Goal: Task Accomplishment & Management: Use online tool/utility

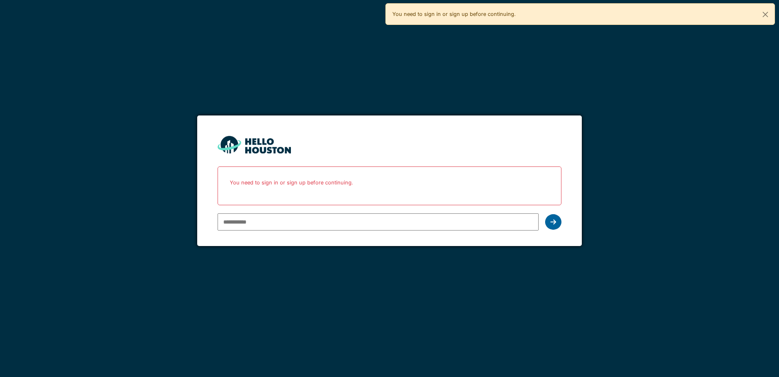
type input "**********"
click at [548, 221] on div at bounding box center [553, 221] width 16 height 15
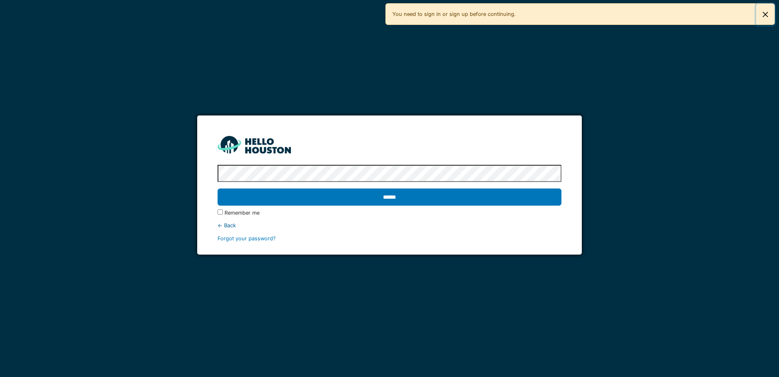
click at [770, 12] on button "Close" at bounding box center [766, 15] width 18 height 22
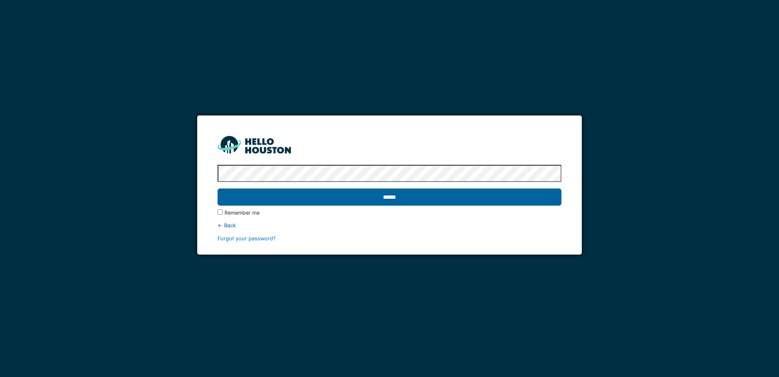
click at [361, 195] on input "******" at bounding box center [390, 196] width 344 height 17
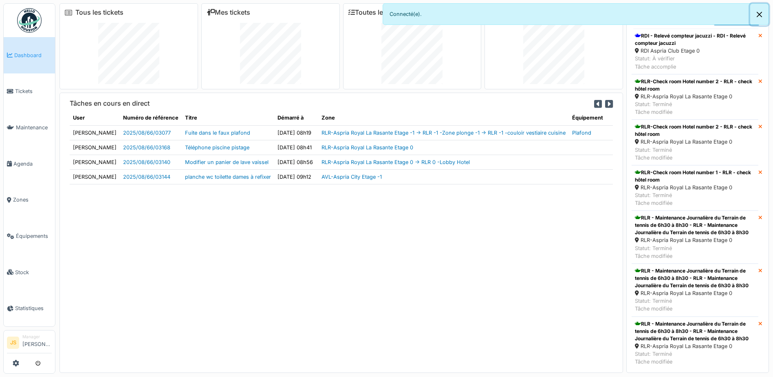
click at [761, 13] on button "Close" at bounding box center [760, 15] width 18 height 22
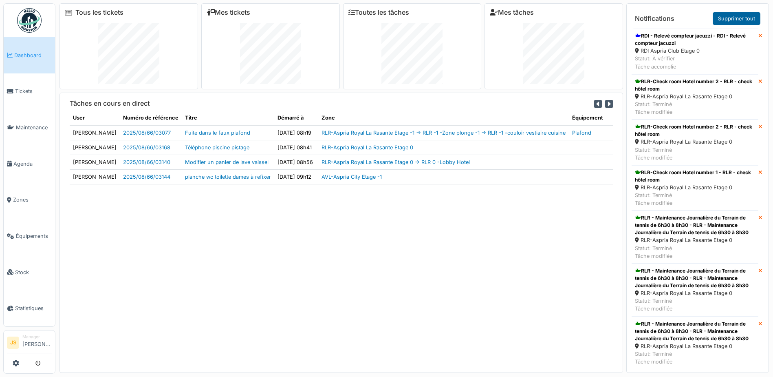
click at [738, 19] on link "Supprimer tout" at bounding box center [737, 18] width 48 height 13
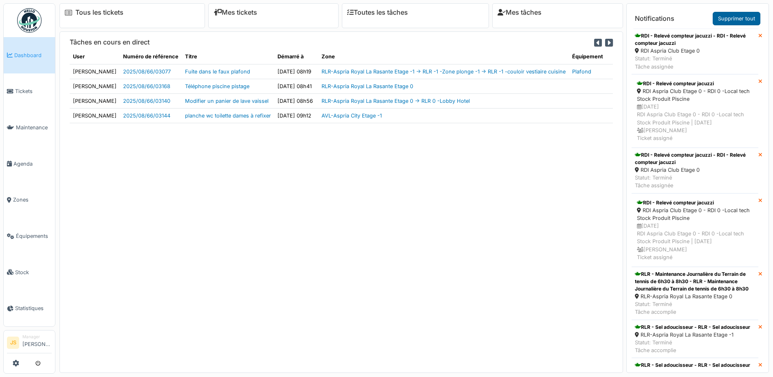
click at [736, 19] on link "Supprimer tout" at bounding box center [737, 18] width 48 height 13
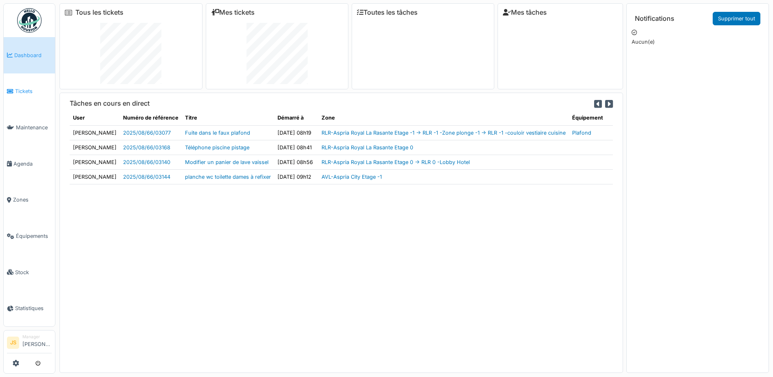
click at [23, 88] on span "Tickets" at bounding box center [33, 91] width 37 height 8
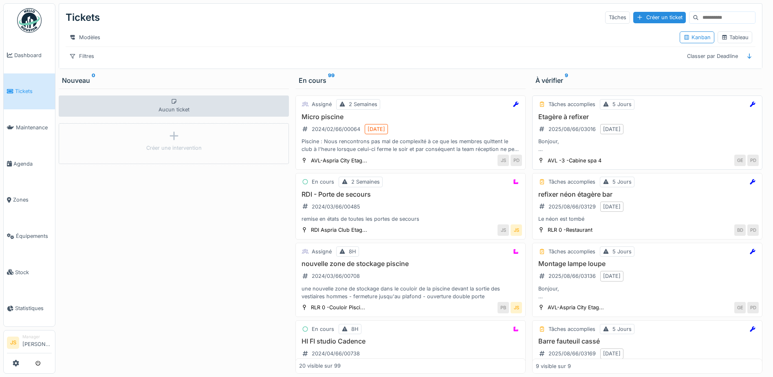
click at [577, 121] on h3 "Etagère à refixer" at bounding box center [647, 117] width 223 height 8
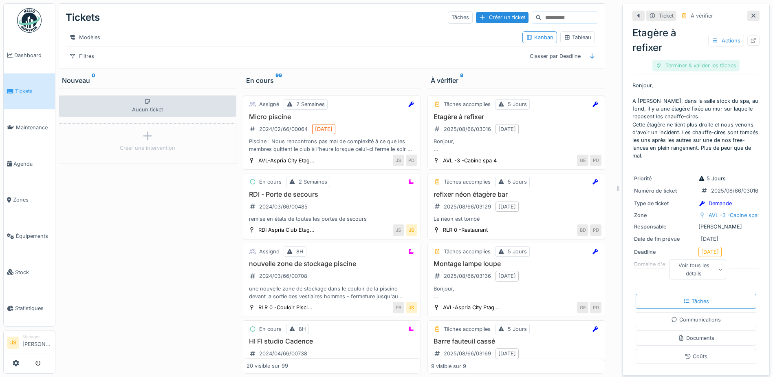
click at [700, 65] on div "Terminer & valider les tâches" at bounding box center [696, 65] width 87 height 11
click at [699, 64] on div "Clôturer le ticket" at bounding box center [696, 65] width 57 height 11
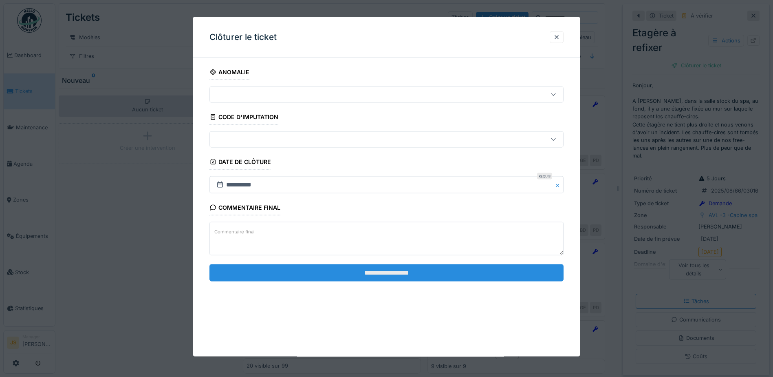
click at [369, 274] on input "**********" at bounding box center [387, 272] width 354 height 17
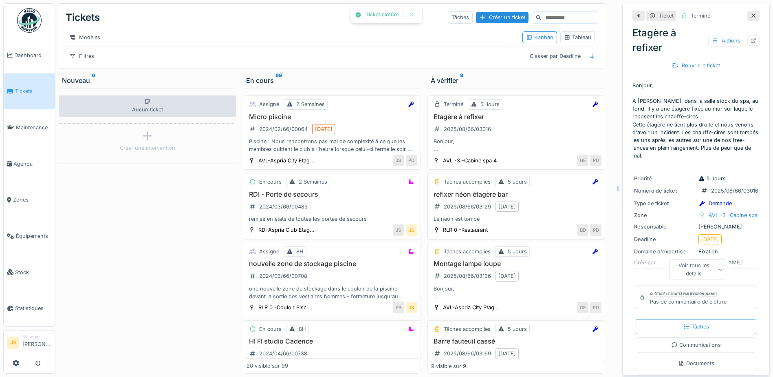
click at [460, 198] on h3 "refixer néon étagère bar" at bounding box center [516, 194] width 170 height 8
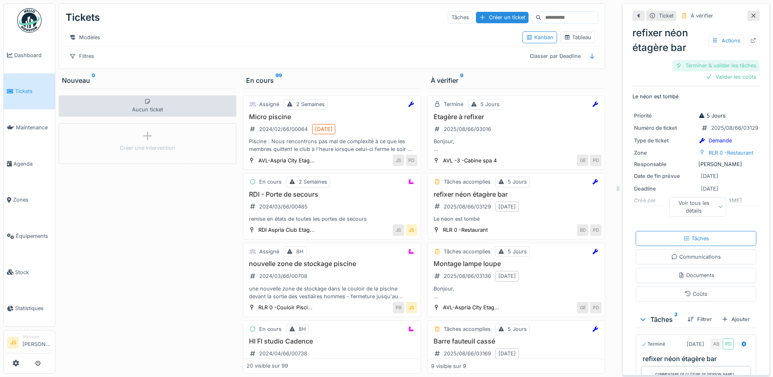
click at [716, 65] on div "Terminer & valider les tâches" at bounding box center [716, 65] width 87 height 11
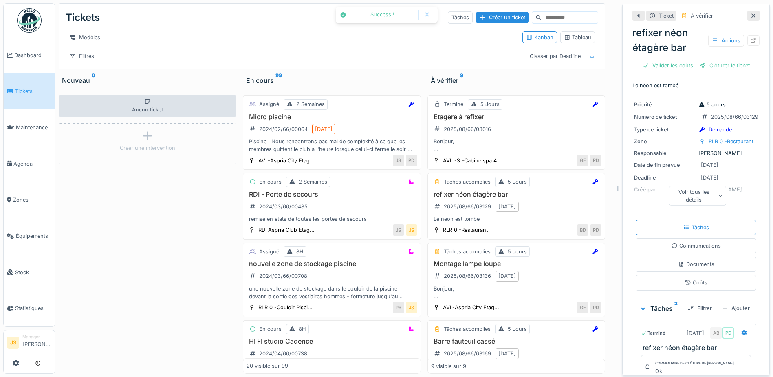
click at [716, 65] on div "Clôturer le ticket" at bounding box center [725, 65] width 57 height 11
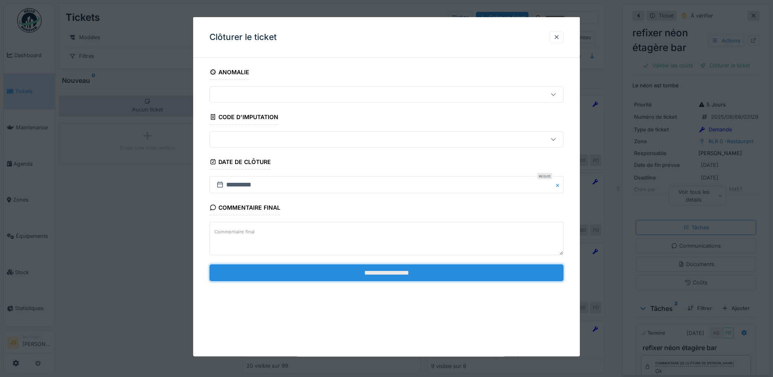
click at [385, 271] on input "**********" at bounding box center [387, 272] width 354 height 17
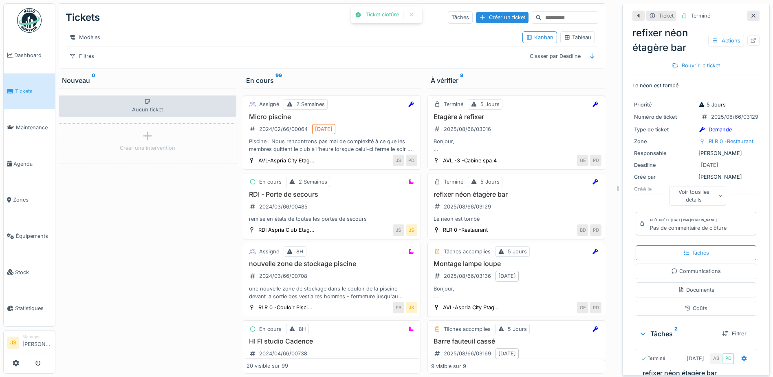
click at [478, 267] on h3 "Montage lampe loupe" at bounding box center [516, 264] width 170 height 8
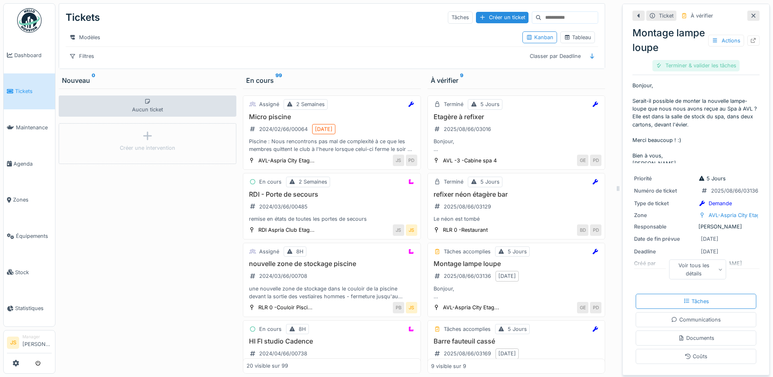
click at [714, 62] on div "Terminer & valider les tâches" at bounding box center [696, 65] width 87 height 11
click at [709, 68] on div "Clôturer le ticket" at bounding box center [696, 65] width 57 height 11
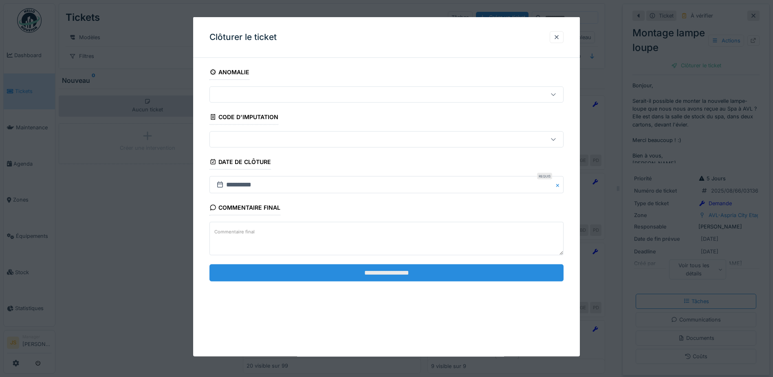
click at [391, 268] on input "**********" at bounding box center [387, 272] width 354 height 17
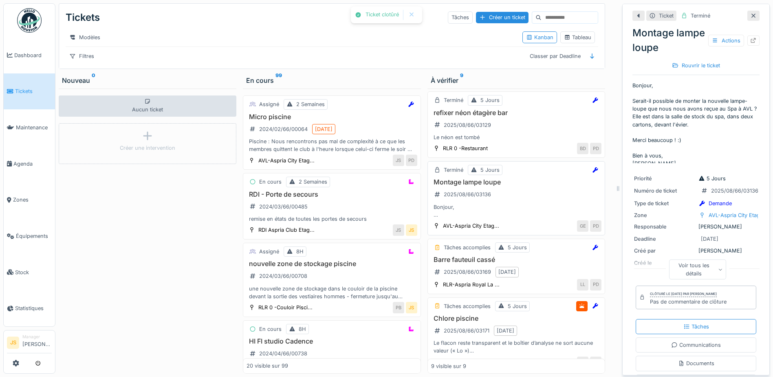
scroll to position [122, 0]
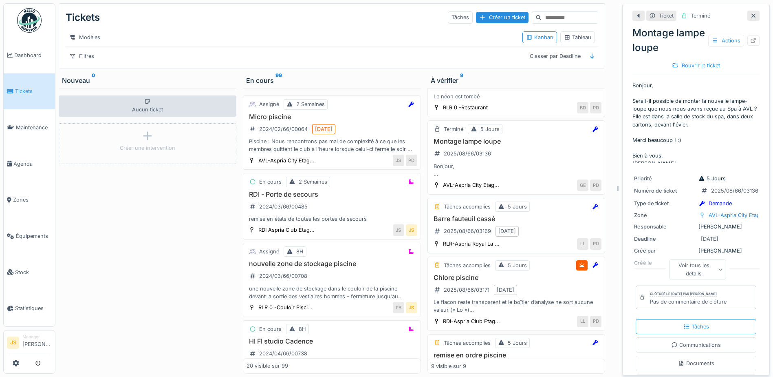
click at [478, 223] on h3 "Barre fauteuil cassé" at bounding box center [516, 219] width 170 height 8
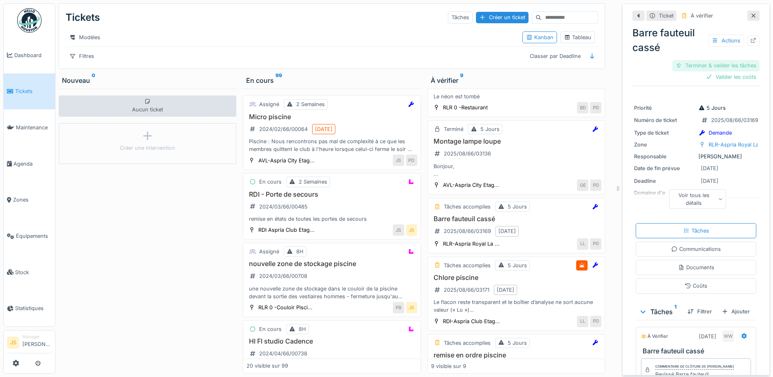
click at [703, 64] on div "Terminer & valider les tâches" at bounding box center [716, 65] width 87 height 11
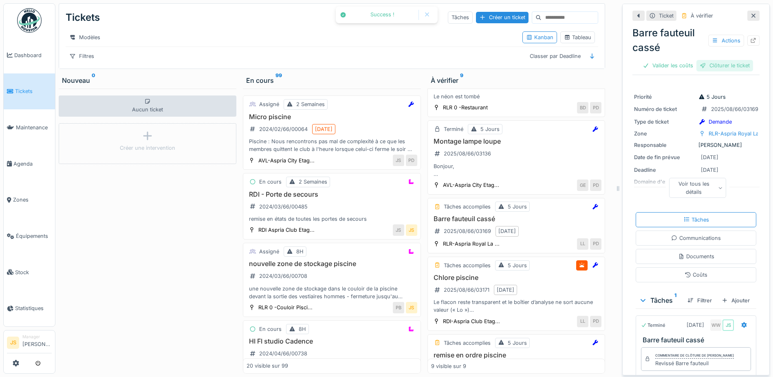
click at [703, 64] on div "Clôturer le ticket" at bounding box center [725, 65] width 57 height 11
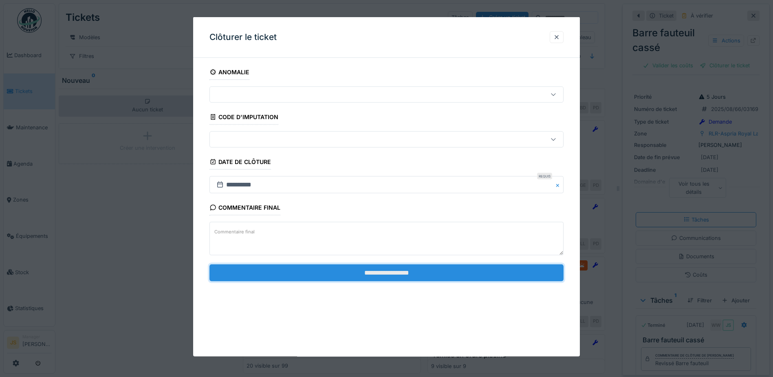
click at [416, 270] on input "**********" at bounding box center [387, 272] width 354 height 17
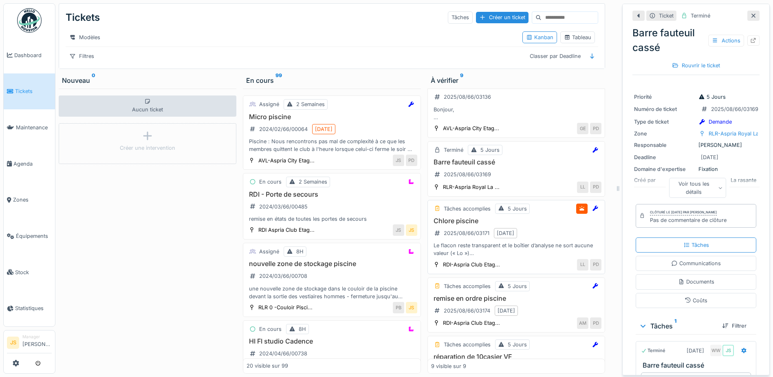
scroll to position [204, 0]
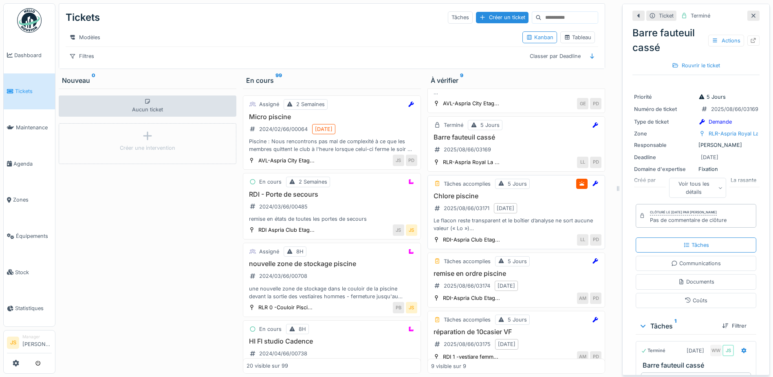
click at [477, 200] on h3 "Chlore piscine" at bounding box center [516, 196] width 170 height 8
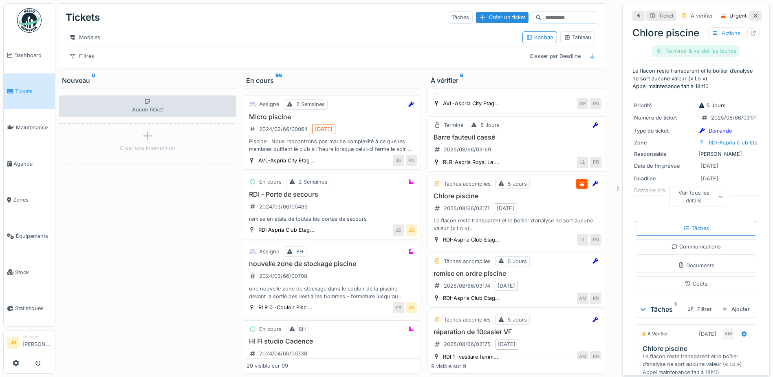
click at [714, 52] on div "Terminer & valider les tâches" at bounding box center [696, 50] width 87 height 11
click at [709, 51] on div "Clôturer le ticket" at bounding box center [696, 50] width 57 height 11
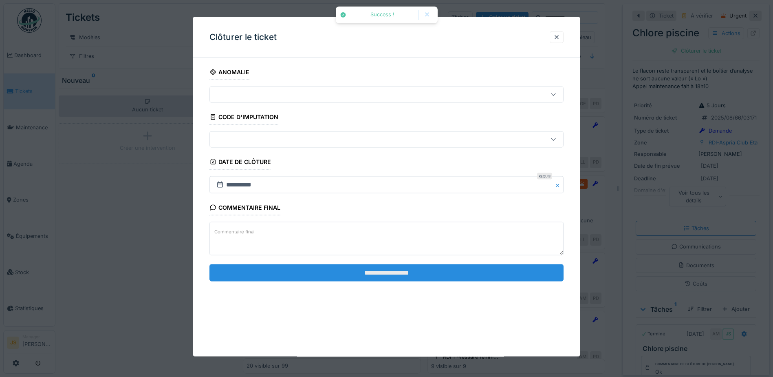
click at [417, 273] on input "**********" at bounding box center [387, 272] width 354 height 17
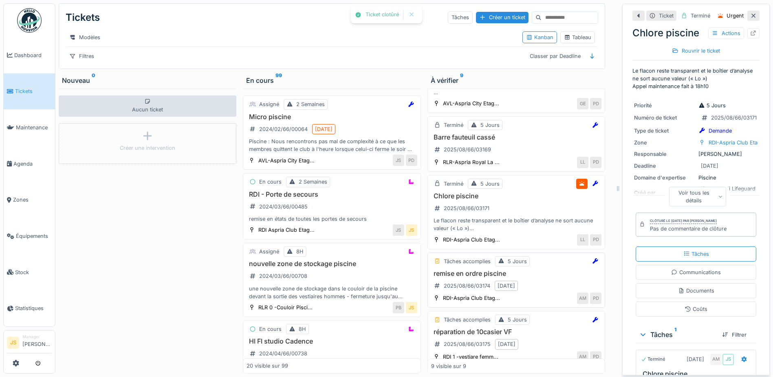
click at [468, 277] on h3 "remise en ordre piscine" at bounding box center [516, 273] width 170 height 8
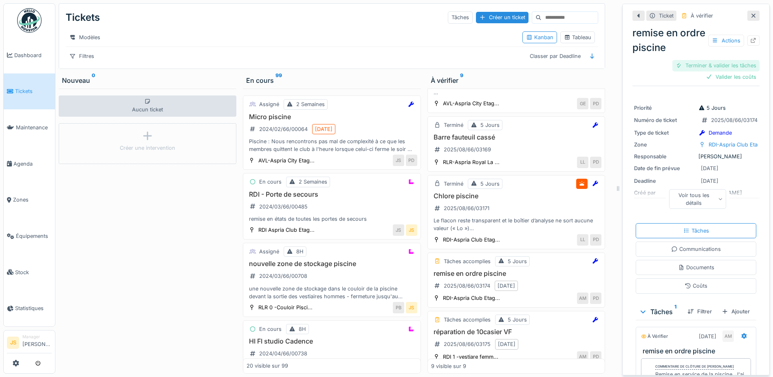
click at [724, 68] on div "Terminer & valider les tâches" at bounding box center [716, 65] width 87 height 11
click at [722, 66] on div "Terminer & valider les tâches" at bounding box center [716, 65] width 87 height 11
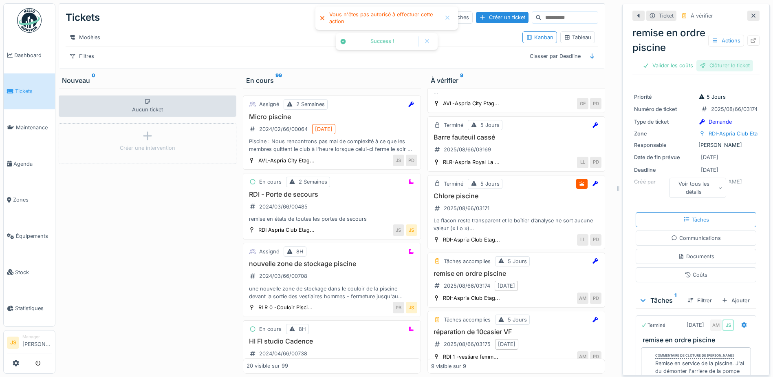
click at [722, 65] on div "Clôturer le ticket" at bounding box center [725, 65] width 57 height 11
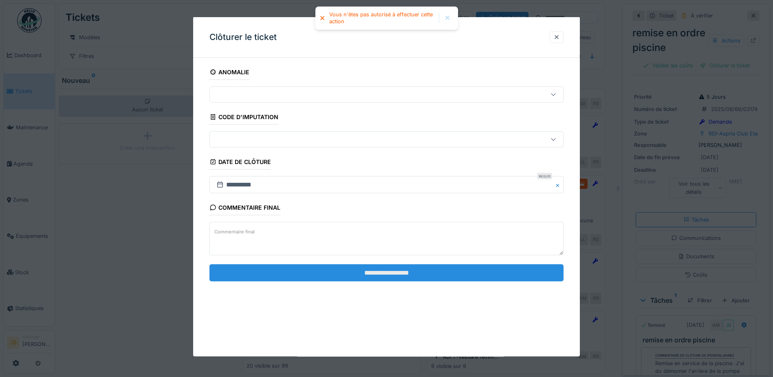
click at [467, 274] on input "**********" at bounding box center [387, 272] width 354 height 17
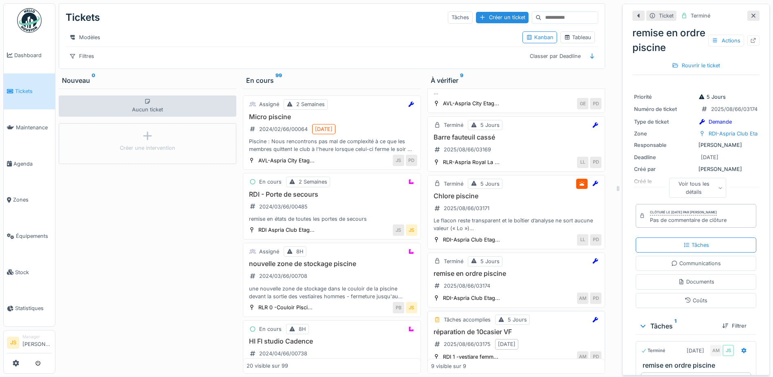
click at [483, 336] on h3 "réparation de 10casier VF" at bounding box center [516, 332] width 170 height 8
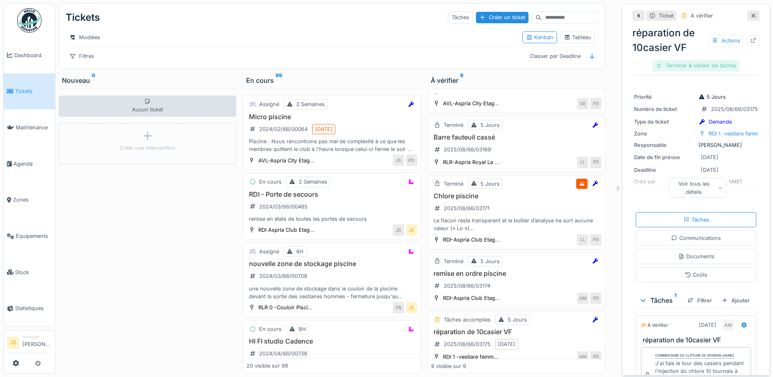
click at [691, 63] on div "Terminer & valider les tâches" at bounding box center [696, 65] width 87 height 11
click at [695, 63] on div "Clôturer le ticket" at bounding box center [696, 65] width 57 height 11
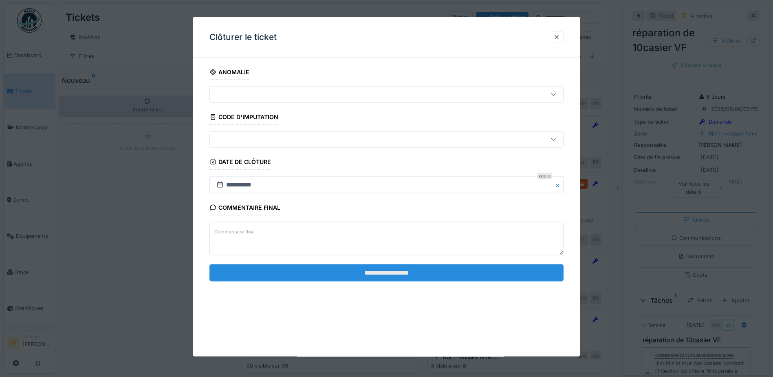
click at [475, 266] on input "**********" at bounding box center [387, 272] width 354 height 17
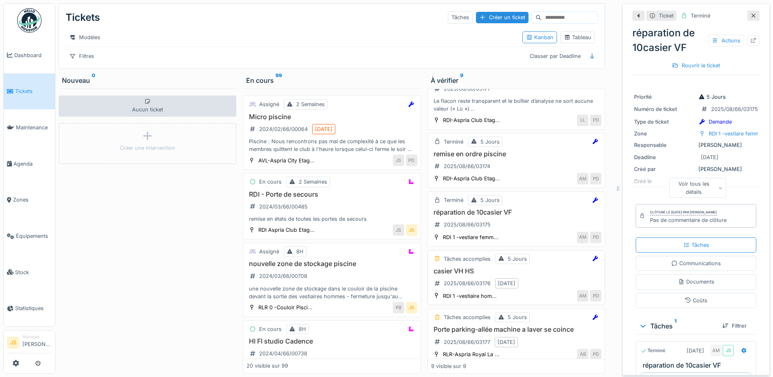
scroll to position [338, 0]
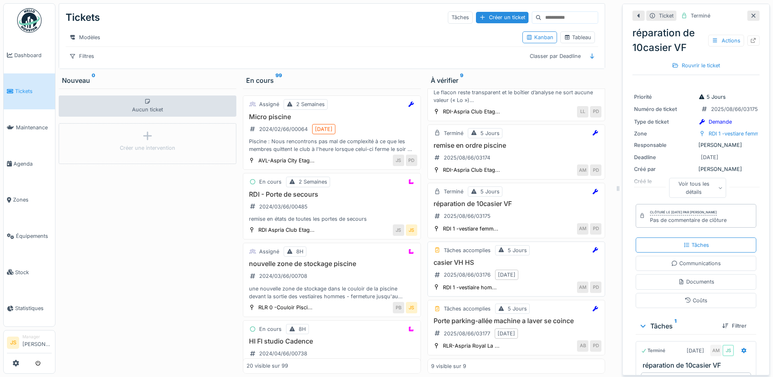
click at [459, 265] on h3 "casier VH HS" at bounding box center [516, 262] width 170 height 8
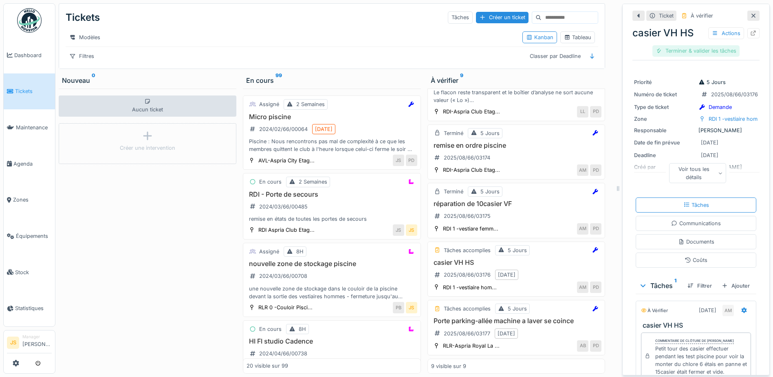
click at [699, 50] on div "Terminer & valider les tâches" at bounding box center [696, 50] width 87 height 11
click at [699, 50] on div "Clôturer le ticket" at bounding box center [696, 50] width 57 height 11
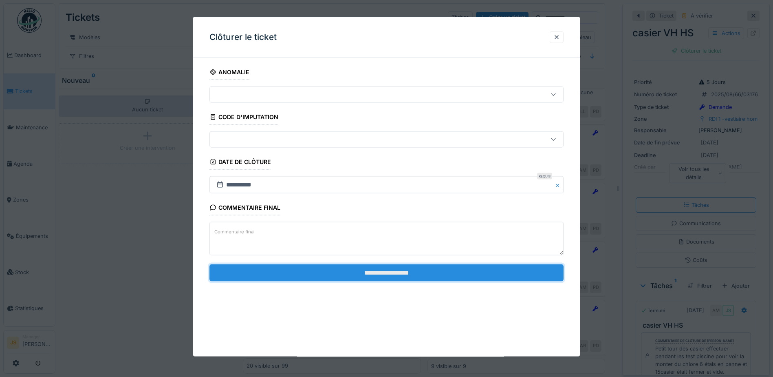
click at [371, 267] on input "**********" at bounding box center [387, 272] width 354 height 17
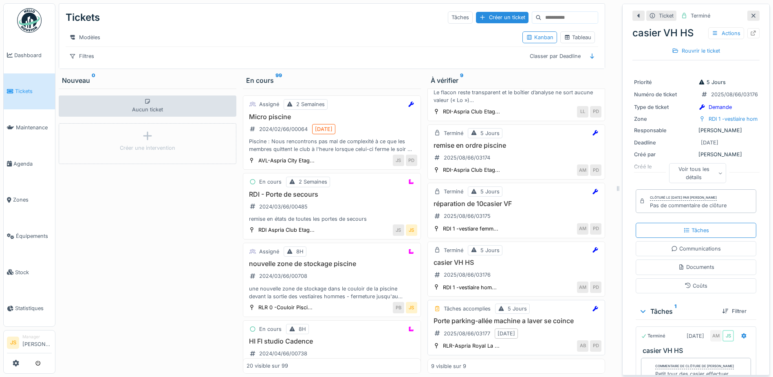
click at [468, 320] on h3 "Porte parking-allée machine a laver se coince" at bounding box center [516, 321] width 170 height 8
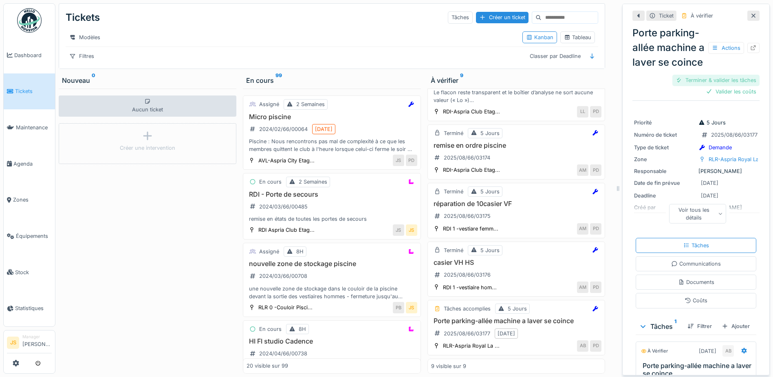
click at [707, 86] on div "Terminer & valider les tâches" at bounding box center [716, 80] width 87 height 11
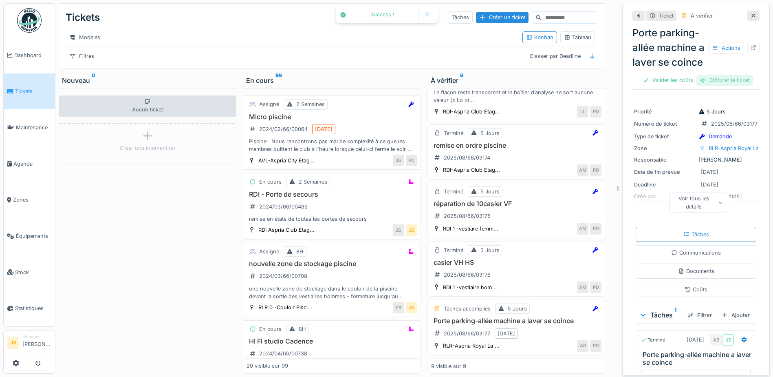
click at [712, 86] on div "Clôturer le ticket" at bounding box center [725, 80] width 57 height 11
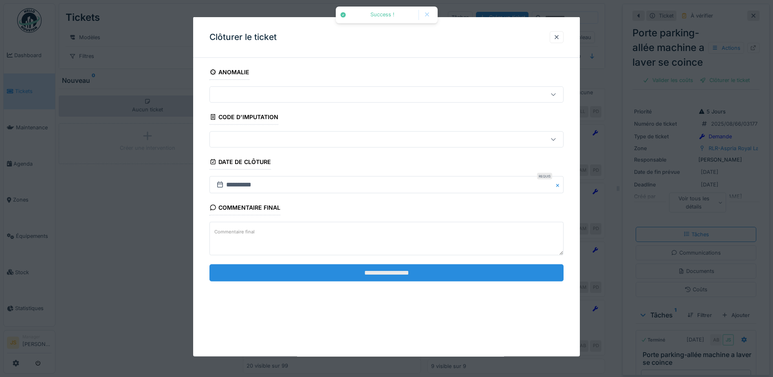
click at [403, 268] on input "**********" at bounding box center [387, 272] width 354 height 17
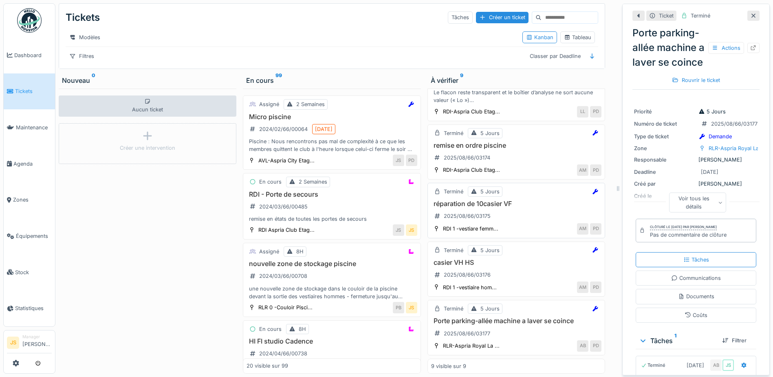
scroll to position [6, 0]
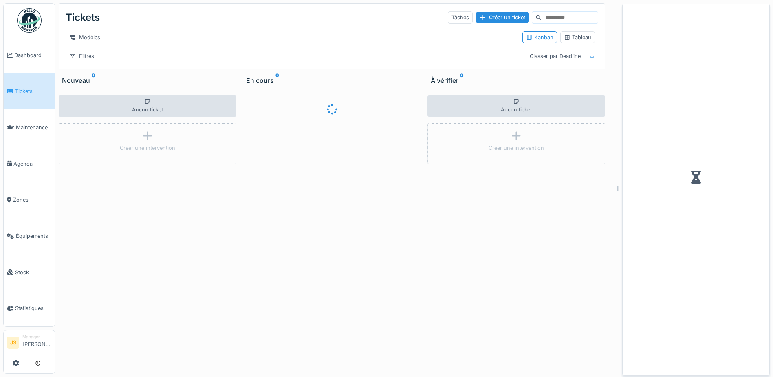
scroll to position [6, 0]
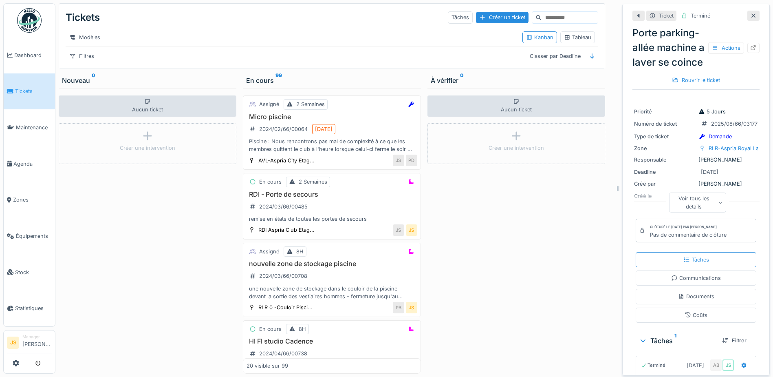
click at [205, 271] on div "Aucun ticket Créer une intervention" at bounding box center [148, 230] width 178 height 285
click at [15, 160] on span "Agenda" at bounding box center [32, 164] width 38 height 8
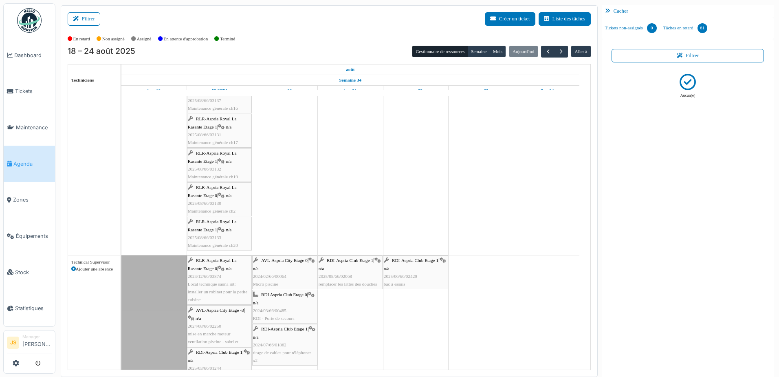
click at [224, 242] on div "RLR-Aspria Royal La Rasante Etage 1 | n/a 2025/08/66/03133 Maintenance générale…" at bounding box center [219, 233] width 63 height 31
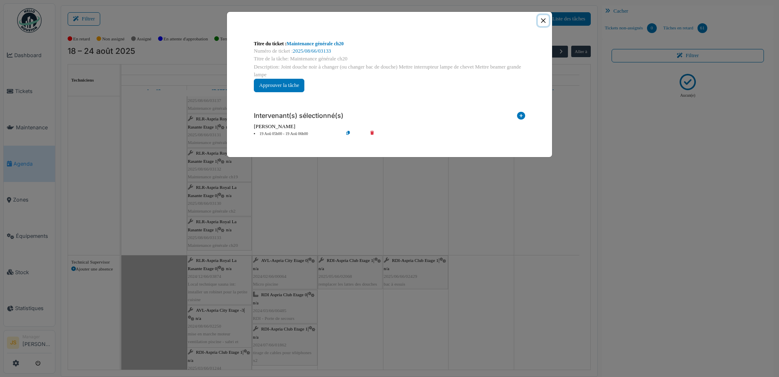
click at [542, 20] on button "Close" at bounding box center [543, 20] width 11 height 11
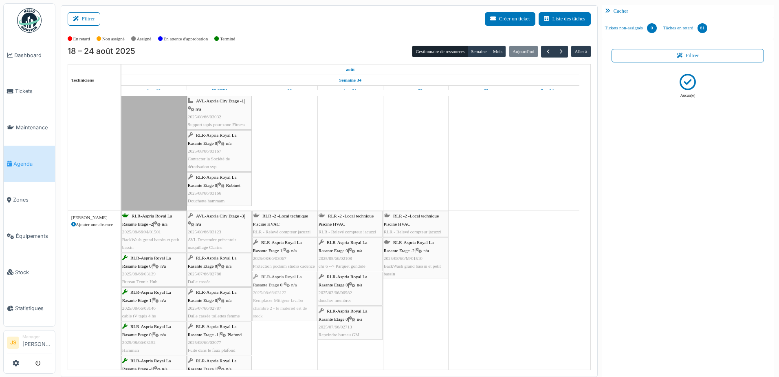
drag, startPoint x: 282, startPoint y: 306, endPoint x: 300, endPoint y: 301, distance: 18.6
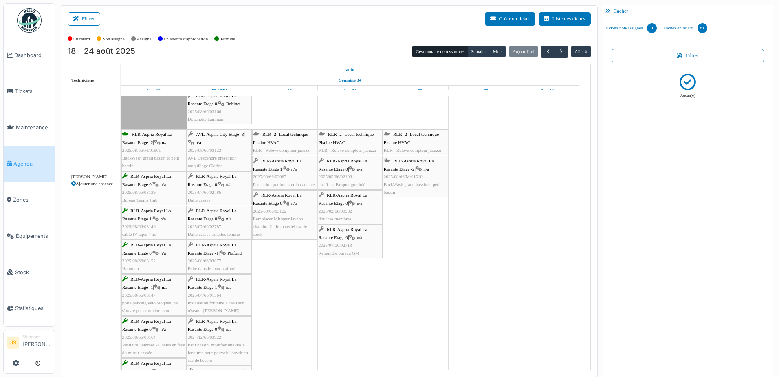
scroll to position [2446, 0]
click at [225, 190] on div "RLR-Aspria Royal La Rasante Etage 0 | n/a 2025/07/66/02786 Dalle cassée" at bounding box center [219, 187] width 63 height 31
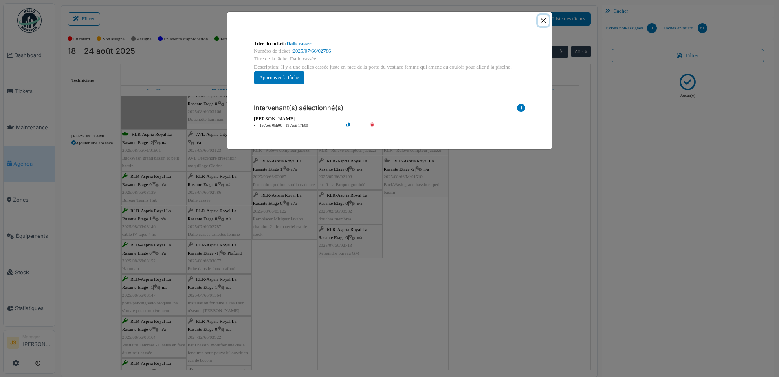
click at [542, 19] on button "Close" at bounding box center [543, 20] width 11 height 11
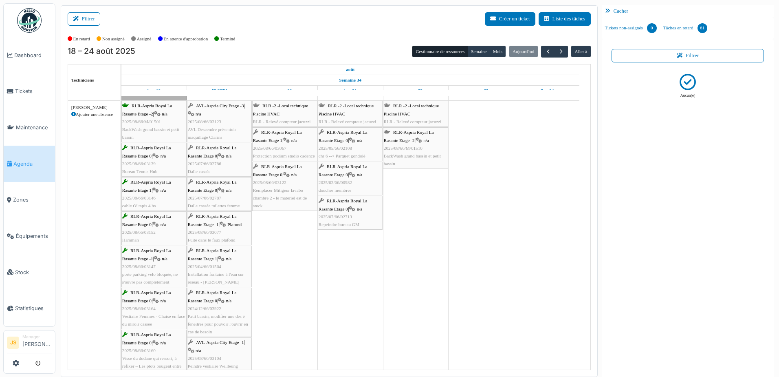
scroll to position [2487, 0]
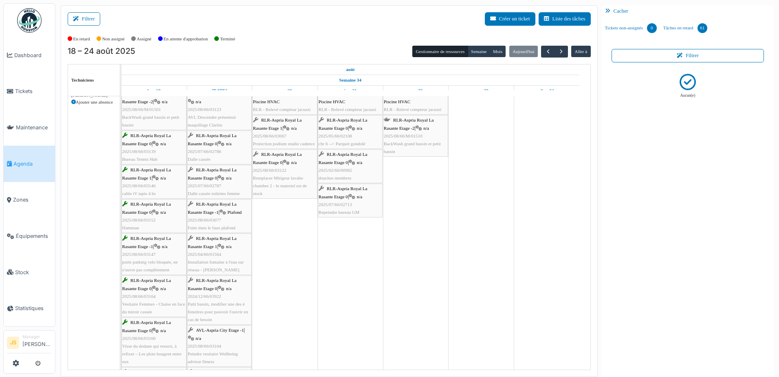
click at [220, 222] on div "RLR-Aspria Royal La Rasante Etage -1 | Plafond 2025/08/66/03077 Fuite dans le f…" at bounding box center [219, 215] width 63 height 31
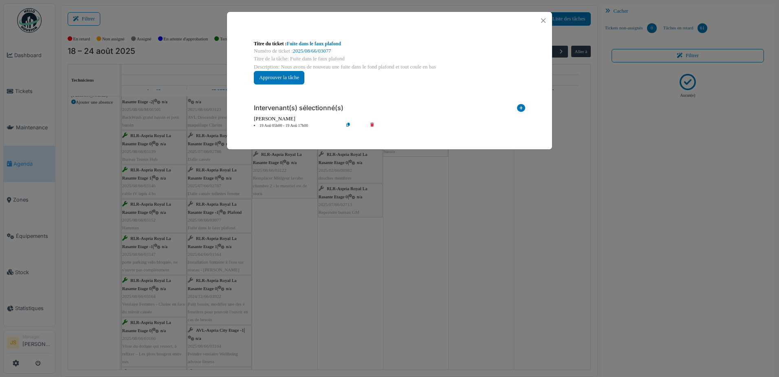
click at [297, 210] on div "**********" at bounding box center [389, 188] width 779 height 377
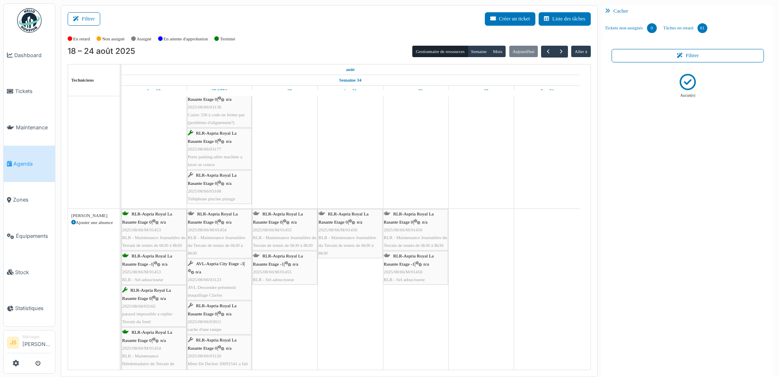
scroll to position [978, 0]
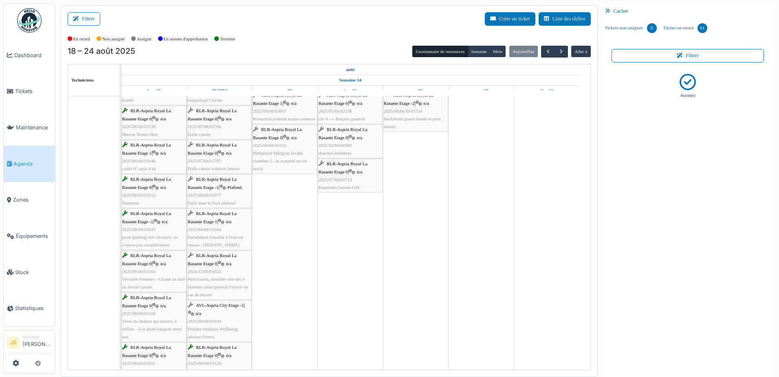
click at [208, 197] on span "2025/08/66/03077" at bounding box center [204, 194] width 33 height 5
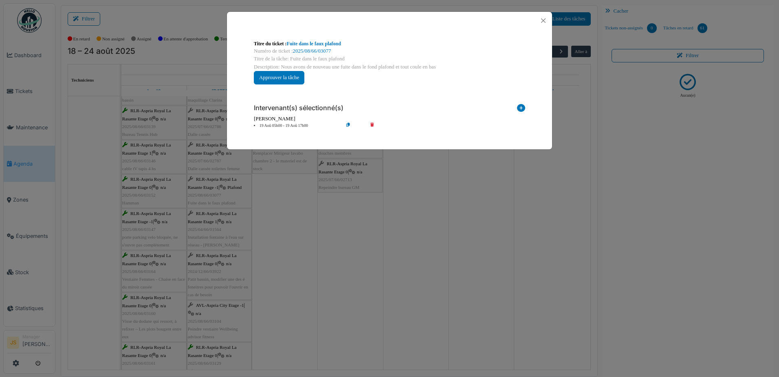
drag, startPoint x: 523, startPoint y: 109, endPoint x: 519, endPoint y: 110, distance: 4.2
click at [522, 109] on icon at bounding box center [521, 109] width 8 height 11
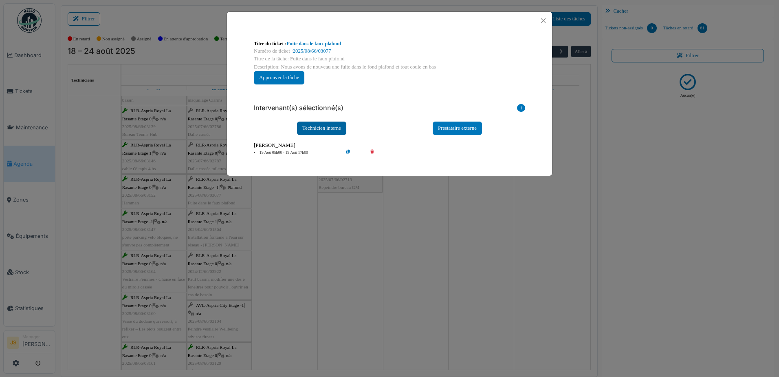
click at [314, 127] on div "Technicien interne" at bounding box center [321, 127] width 49 height 13
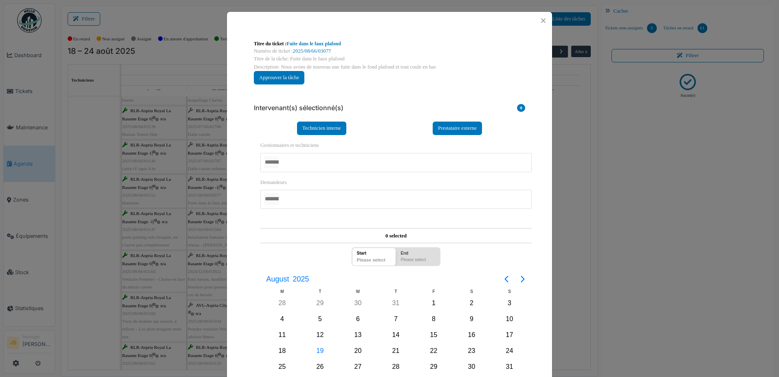
click at [297, 166] on div at bounding box center [397, 162] width 272 height 19
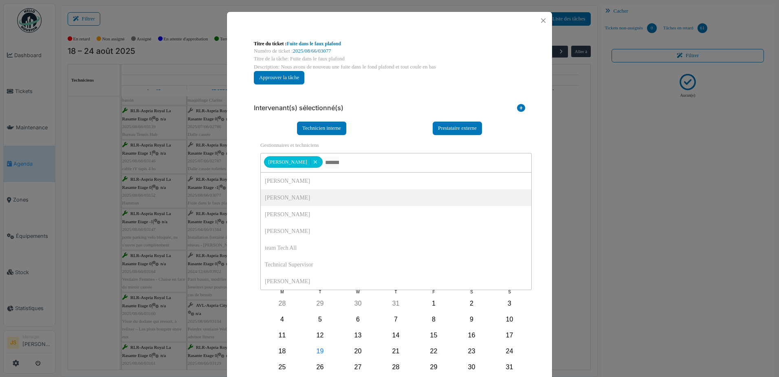
click at [250, 189] on div "**********" at bounding box center [390, 267] width 280 height 265
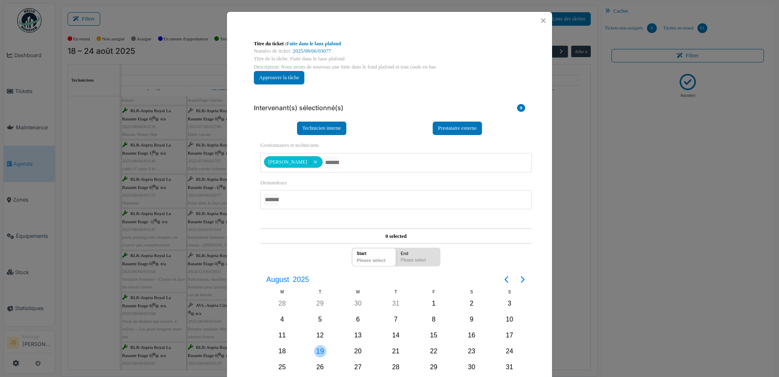
click at [323, 352] on div "19" at bounding box center [320, 351] width 12 height 12
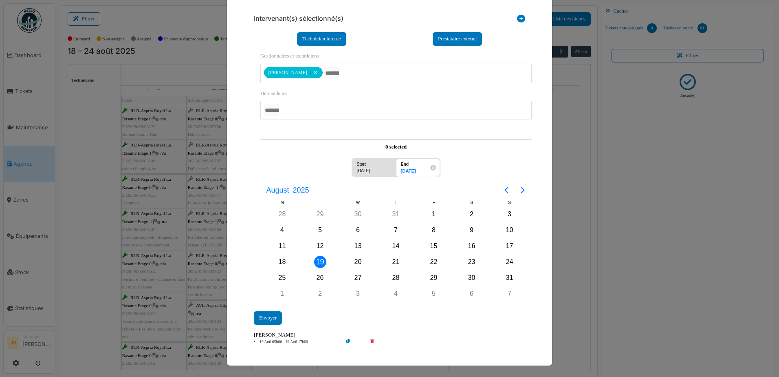
click at [316, 260] on div "19" at bounding box center [320, 262] width 12 height 12
click at [274, 313] on div "Envoyer" at bounding box center [268, 317] width 28 height 13
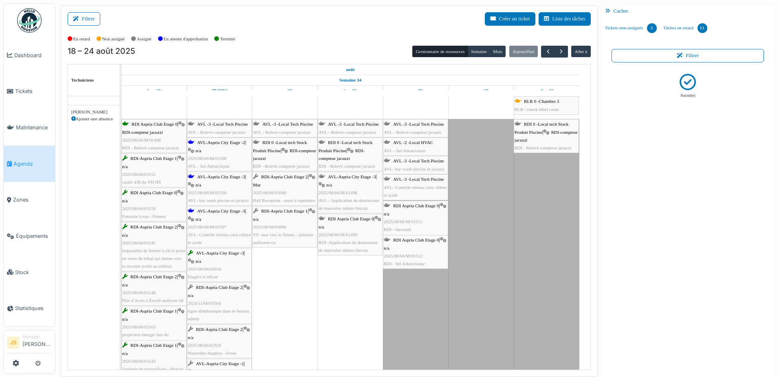
scroll to position [0, 0]
